Goal: Navigation & Orientation: Find specific page/section

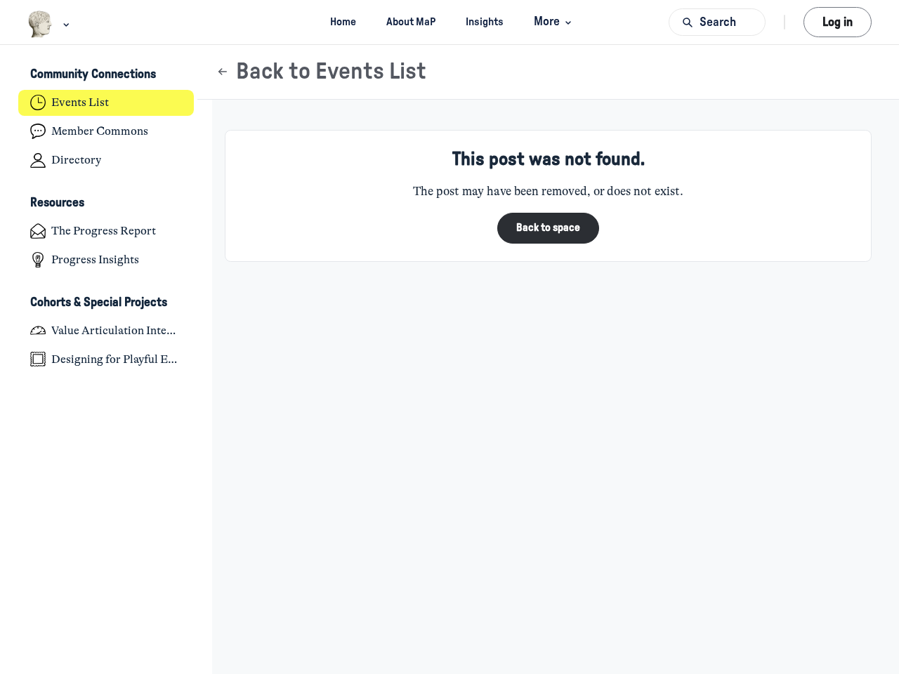
scroll to position [4609, 2760]
